Goal: Navigation & Orientation: Find specific page/section

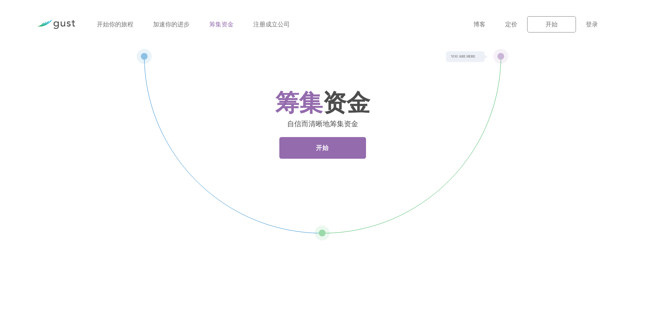
click at [127, 20] on li "开始你的旅程" at bounding box center [115, 24] width 37 height 9
click at [63, 24] on img at bounding box center [56, 24] width 38 height 9
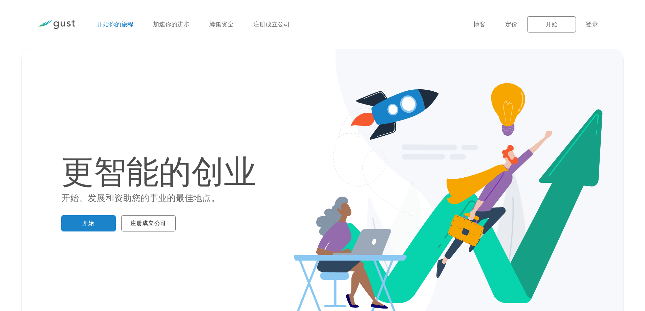
click at [120, 25] on font "开始你的旅程" at bounding box center [115, 24] width 37 height 7
